Goal: Information Seeking & Learning: Find specific fact

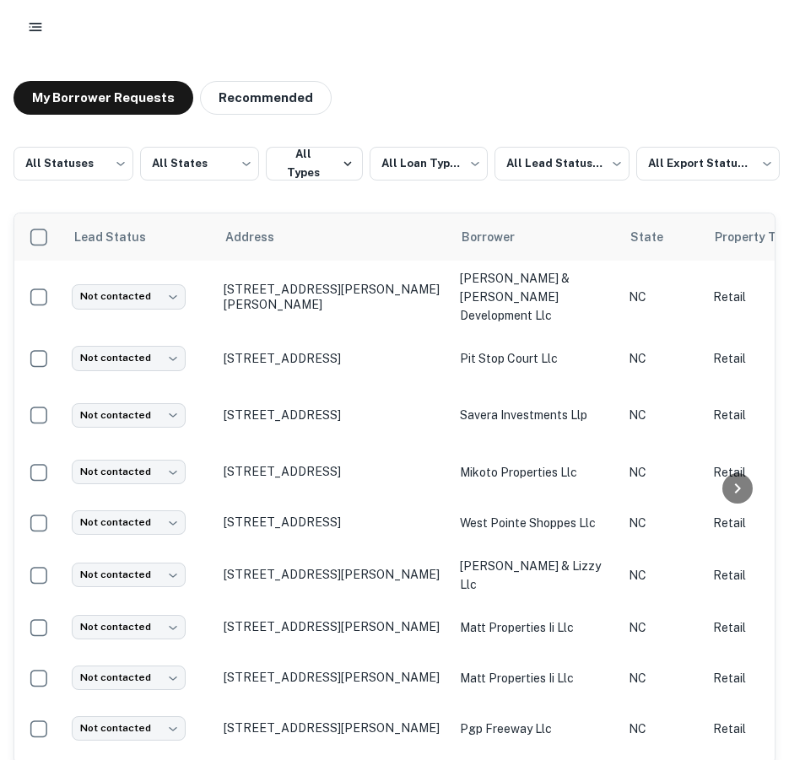
click at [34, 23] on rect "button" at bounding box center [36, 24] width 13 height 2
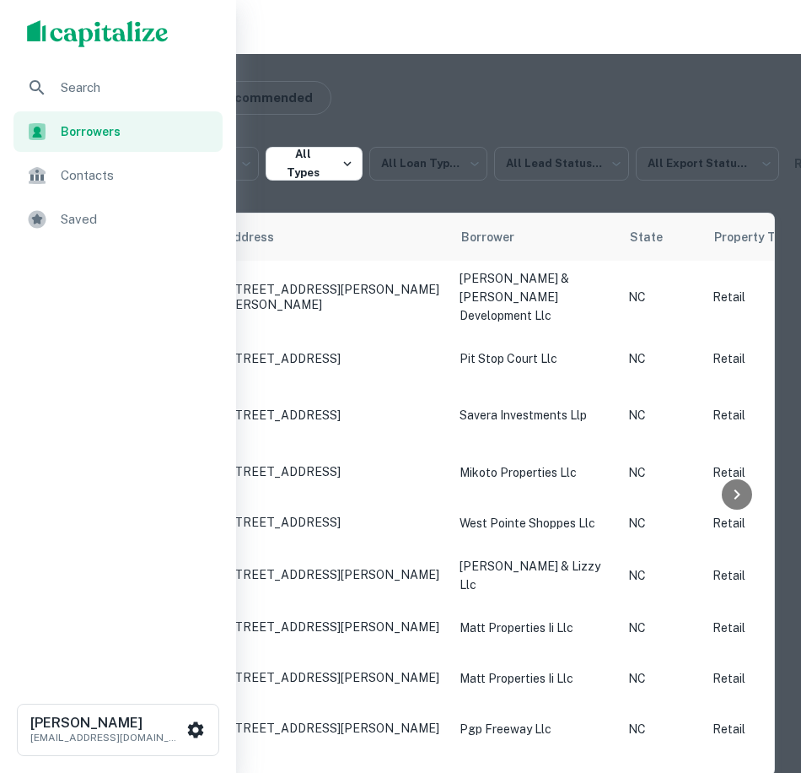
drag, startPoint x: 82, startPoint y: 84, endPoint x: 89, endPoint y: 91, distance: 9.5
click at [82, 84] on span "Search" at bounding box center [137, 88] width 152 height 20
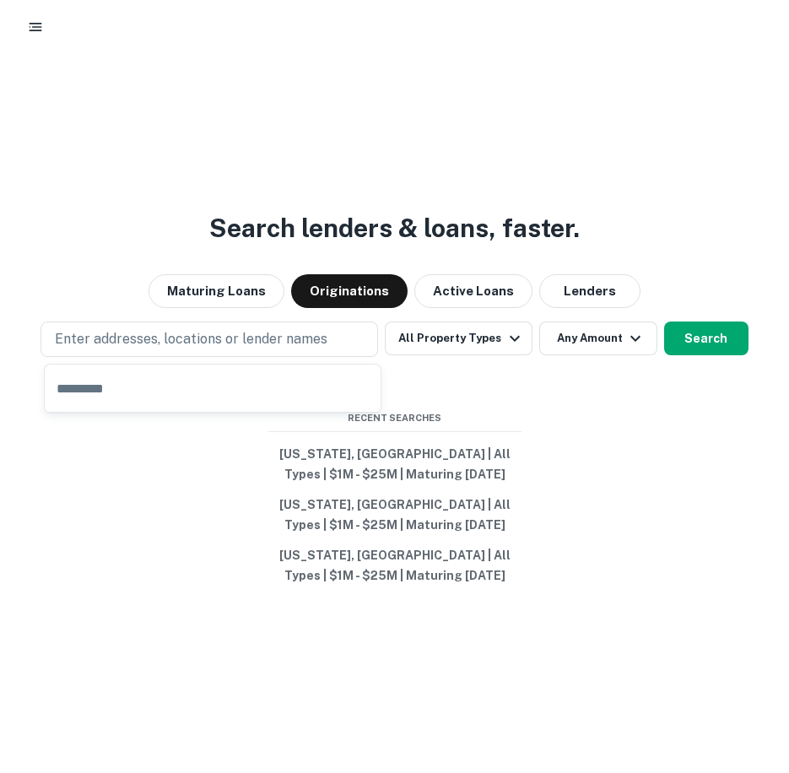
drag, startPoint x: 0, startPoint y: 0, endPoint x: 130, endPoint y: 418, distance: 438.0
click at [148, 459] on div "Search lenders & loans, faster. Maturing Loans Originations Active Loans Lender…" at bounding box center [394, 460] width 789 height 773
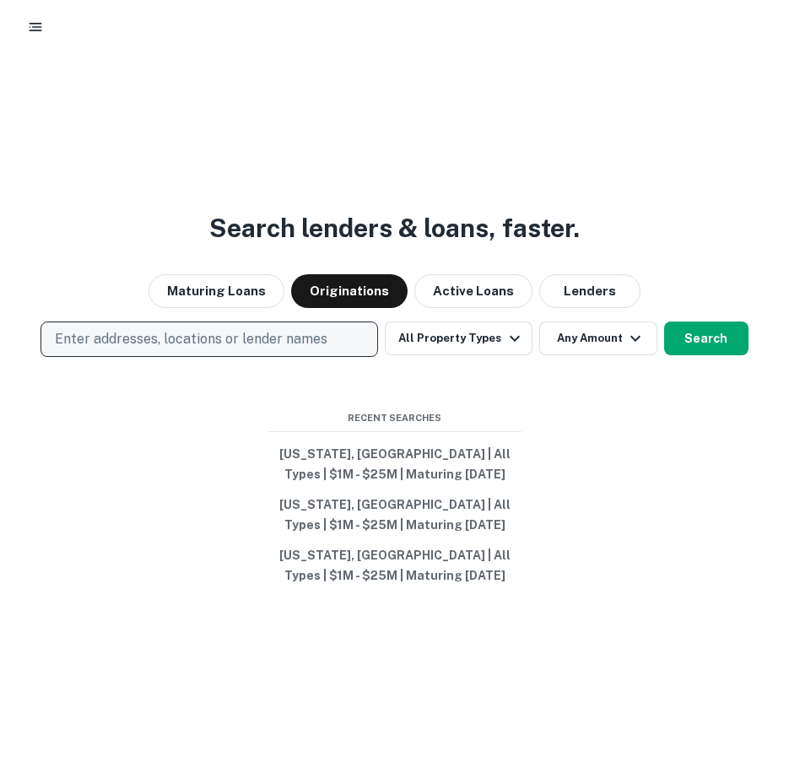
drag, startPoint x: 92, startPoint y: 343, endPoint x: 82, endPoint y: 340, distance: 10.7
click at [82, 340] on p "Enter addresses, locations or lender names" at bounding box center [191, 339] width 272 height 20
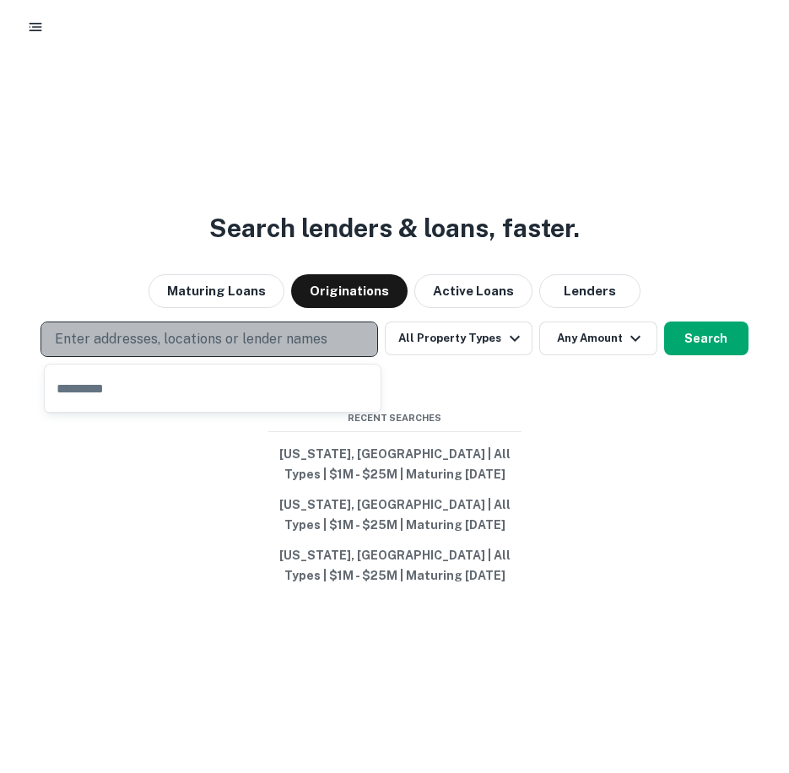
click at [82, 340] on p "Enter addresses, locations or lender names" at bounding box center [191, 339] width 272 height 20
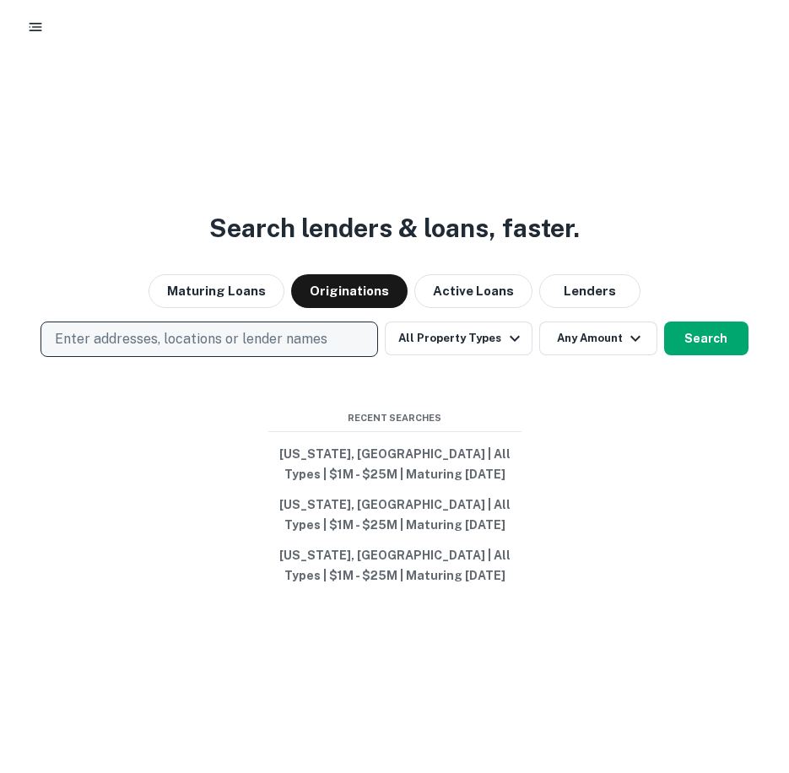
click at [78, 339] on p "Enter addresses, locations or lender names" at bounding box center [191, 339] width 272 height 20
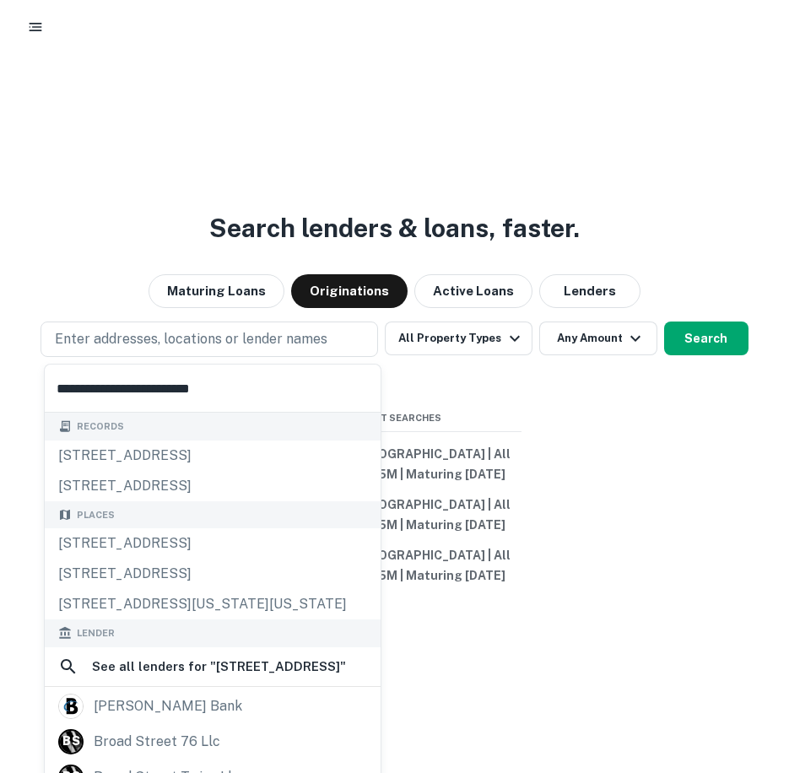
type input "**********"
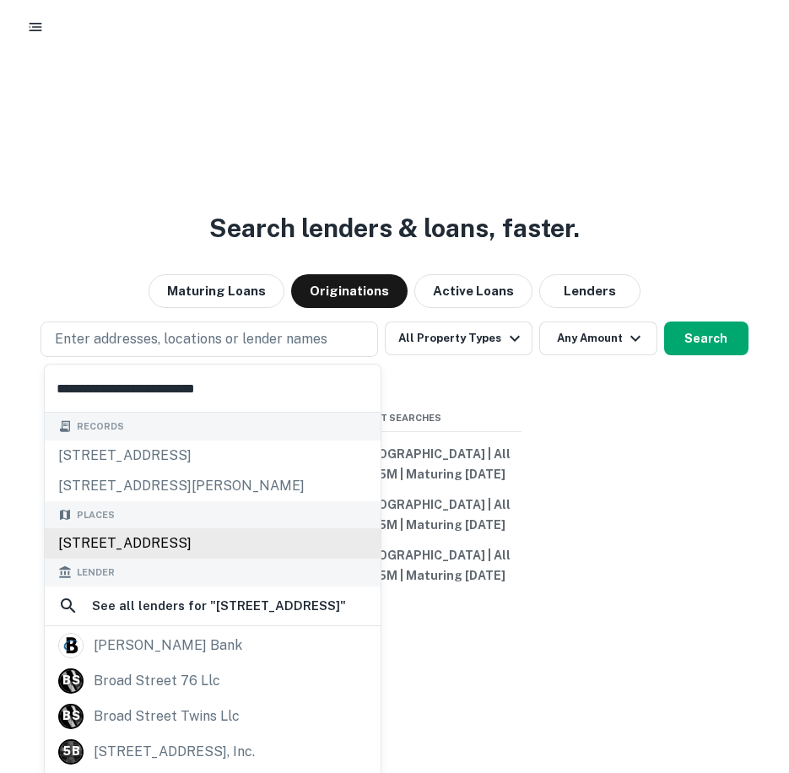
click at [123, 539] on div "[STREET_ADDRESS]" at bounding box center [213, 543] width 336 height 30
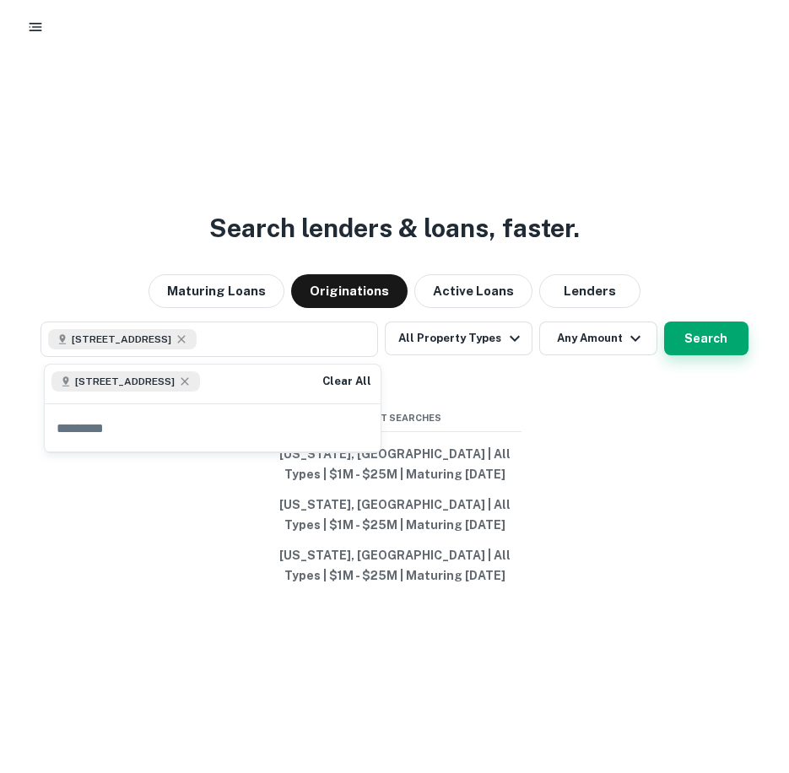
click at [733, 327] on button "Search" at bounding box center [706, 338] width 84 height 34
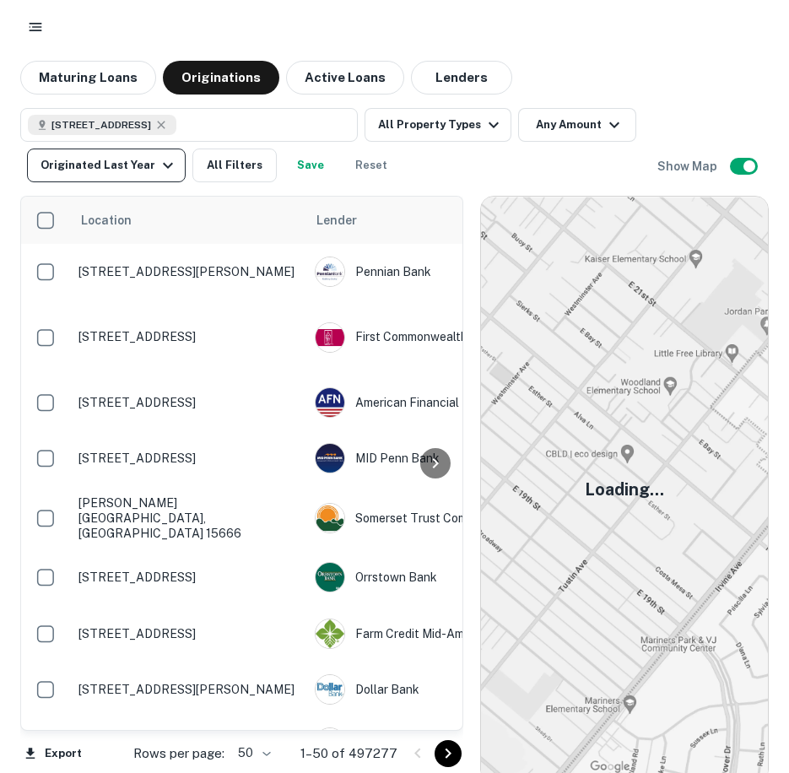
click at [164, 164] on icon "button" at bounding box center [168, 166] width 10 height 6
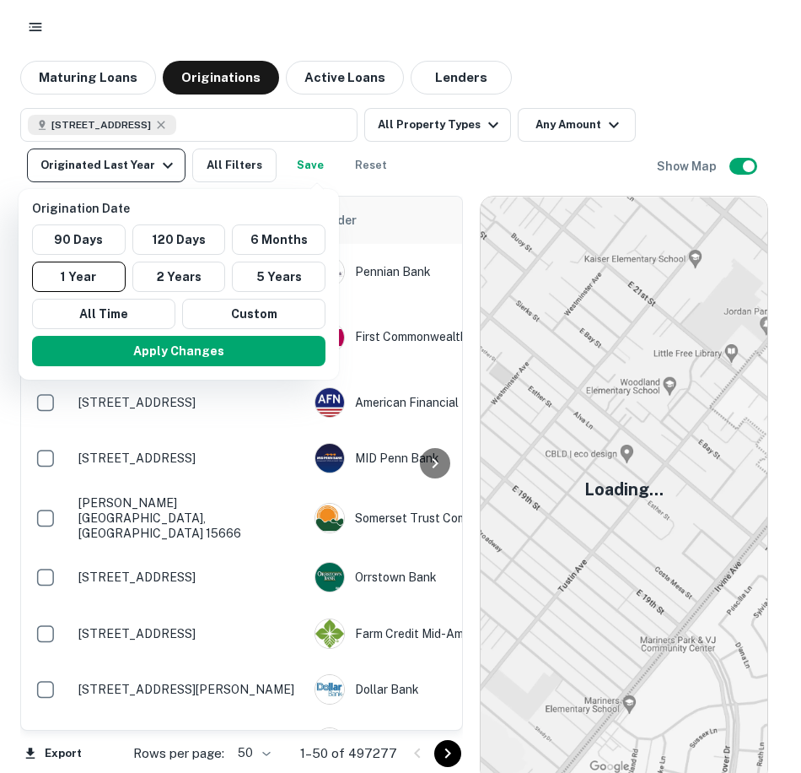
click at [164, 164] on div at bounding box center [400, 386] width 801 height 773
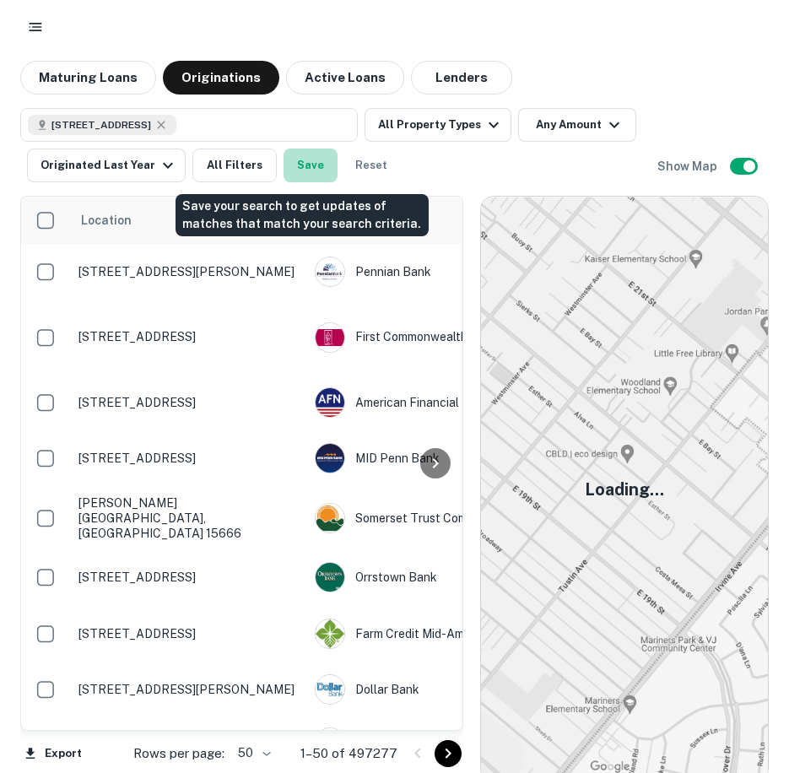
click at [300, 163] on button "Save" at bounding box center [310, 165] width 54 height 34
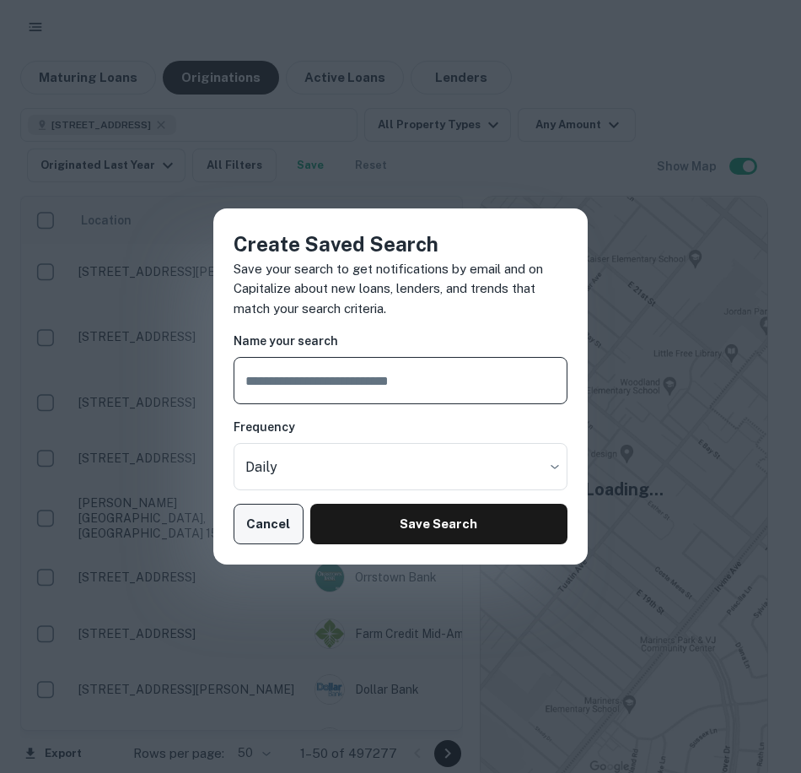
click at [256, 526] on button "Cancel" at bounding box center [269, 524] width 70 height 40
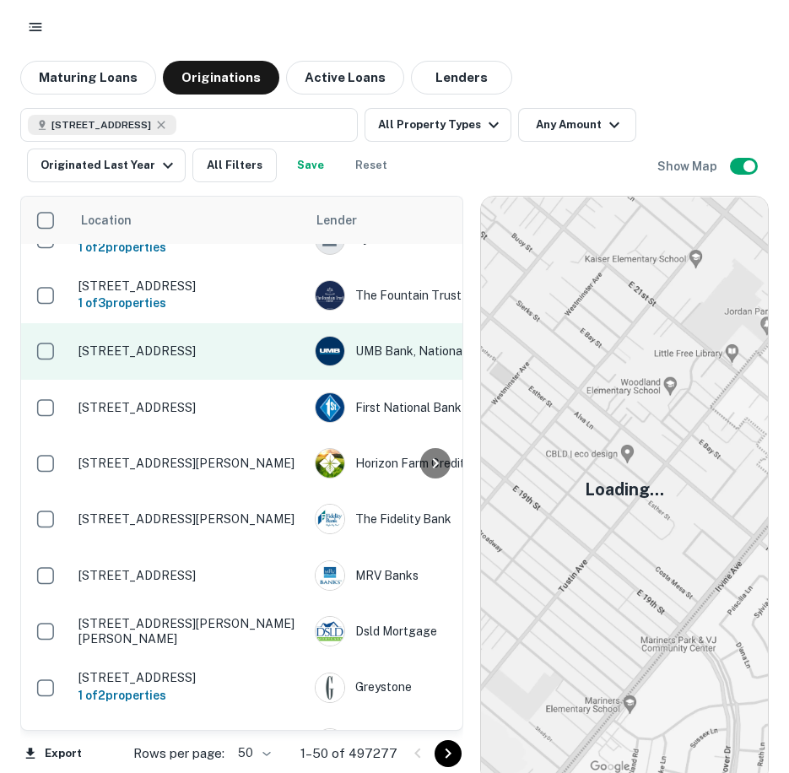
scroll to position [1940, 0]
